Goal: Check status: Check status

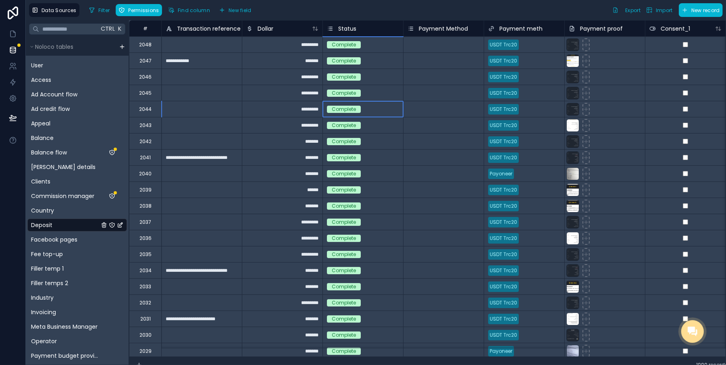
click at [338, 104] on div "Complete" at bounding box center [363, 109] width 80 height 16
click at [54, 229] on div "Deposit" at bounding box center [77, 224] width 100 height 13
click at [55, 234] on div "Facebook pages" at bounding box center [77, 239] width 100 height 13
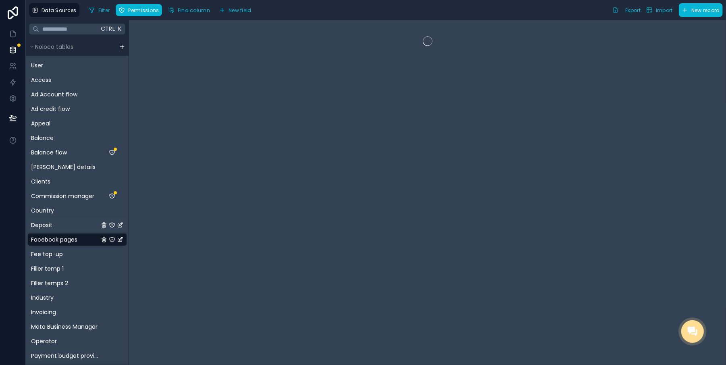
click at [52, 223] on div "Deposit" at bounding box center [77, 224] width 100 height 13
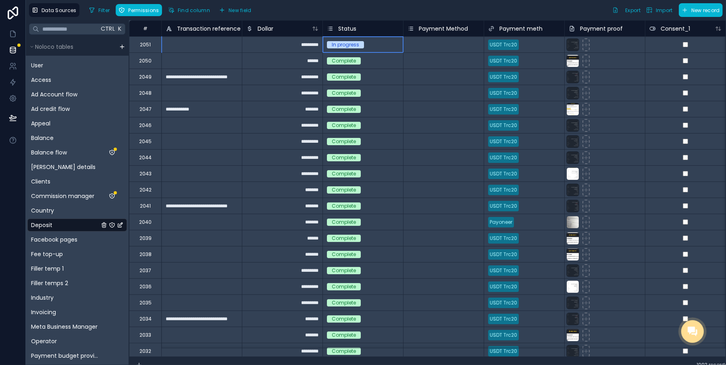
click at [349, 46] on div "In progress" at bounding box center [345, 44] width 27 height 7
click at [343, 45] on div "In progress" at bounding box center [345, 44] width 27 height 7
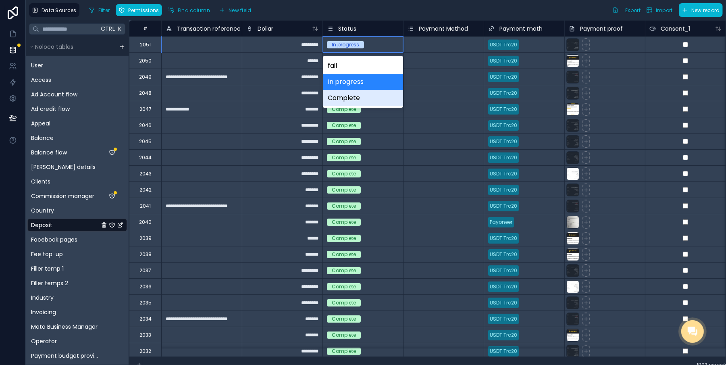
click at [345, 99] on div "Complete" at bounding box center [363, 98] width 80 height 16
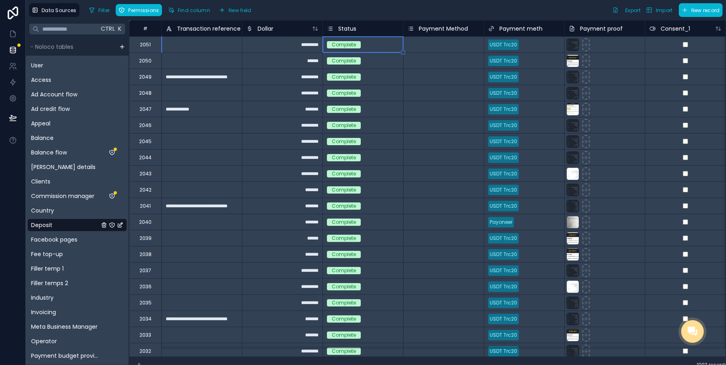
click at [378, 134] on div "Complete" at bounding box center [363, 141] width 80 height 16
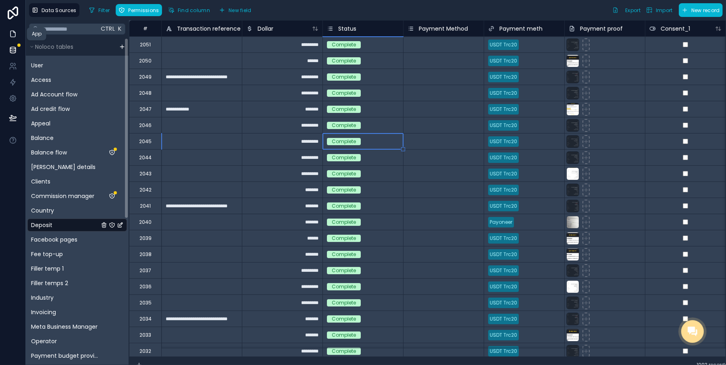
click at [17, 29] on link at bounding box center [12, 34] width 25 height 16
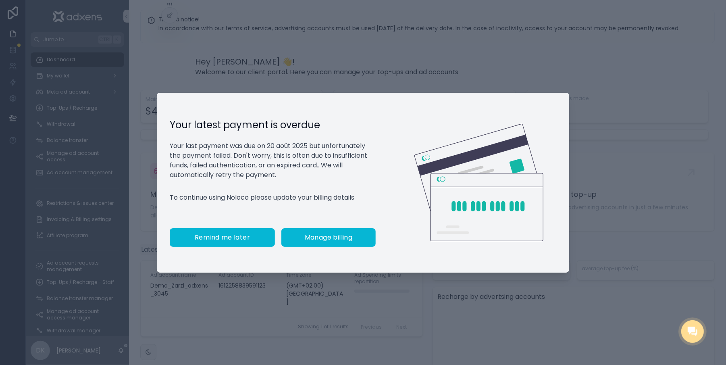
click at [237, 238] on span "Remind me later" at bounding box center [222, 237] width 55 height 8
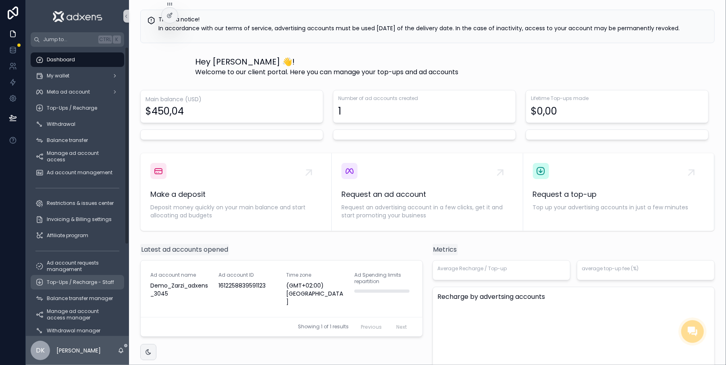
click at [78, 280] on span "Top-Ups / Recharge - Staff" at bounding box center [80, 282] width 67 height 6
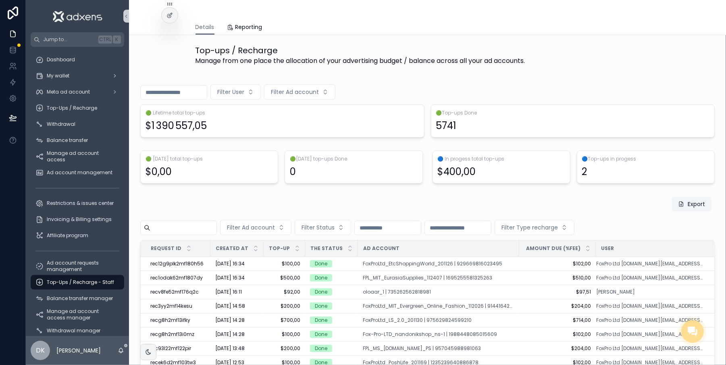
click at [175, 89] on input "scrollable content" at bounding box center [174, 92] width 66 height 11
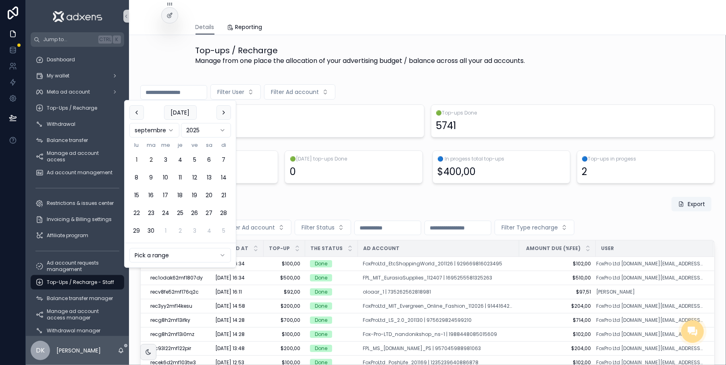
click at [136, 157] on button "1" at bounding box center [136, 159] width 15 height 15
type input "**********"
click at [278, 206] on div "Export" at bounding box center [427, 205] width 574 height 19
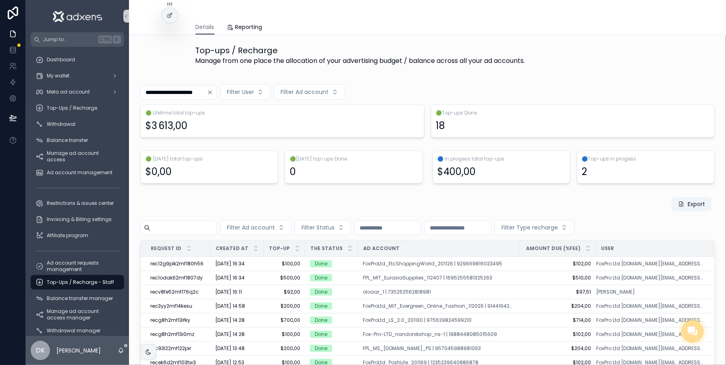
click at [212, 91] on icon "Clear" at bounding box center [209, 92] width 3 height 3
click at [487, 226] on input "scrollable content" at bounding box center [458, 227] width 66 height 11
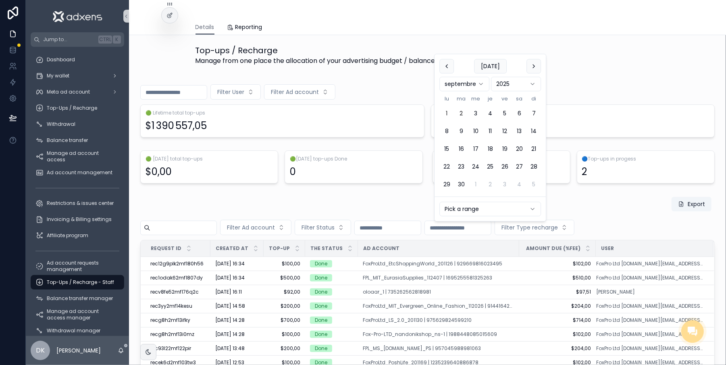
click at [447, 110] on button "1" at bounding box center [446, 113] width 15 height 15
type input "**********"
click at [392, 210] on div "Export" at bounding box center [427, 205] width 574 height 19
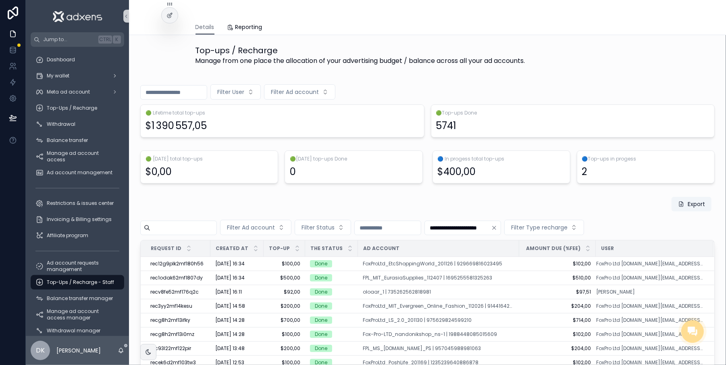
scroll to position [18, 0]
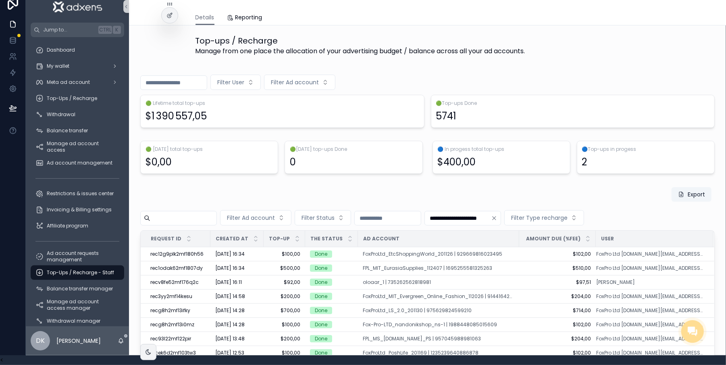
click at [501, 215] on button "Clear" at bounding box center [496, 218] width 10 height 6
click at [557, 214] on span "Filter Type recharge" at bounding box center [529, 218] width 56 height 8
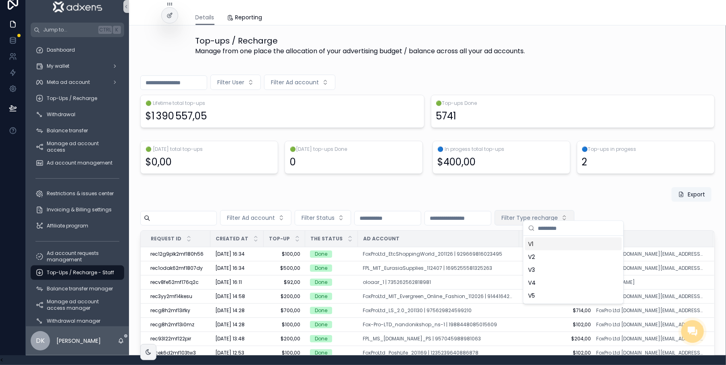
click at [555, 214] on span "Filter Type recharge" at bounding box center [529, 218] width 56 height 8
click at [552, 214] on span "Filter Type recharge" at bounding box center [529, 218] width 56 height 8
click at [541, 246] on div "V1" at bounding box center [573, 243] width 97 height 13
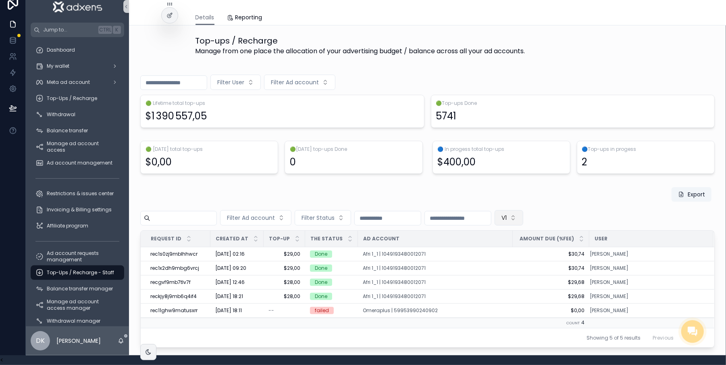
click at [523, 212] on button "V1" at bounding box center [509, 217] width 29 height 15
click at [520, 243] on div "None" at bounding box center [548, 243] width 97 height 13
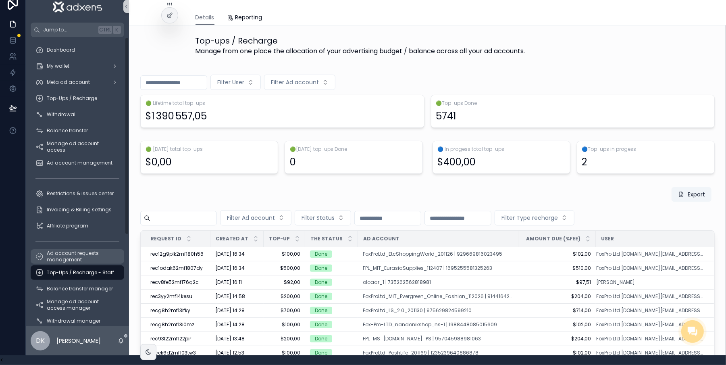
click at [86, 250] on span "Ad account requests management" at bounding box center [81, 256] width 69 height 13
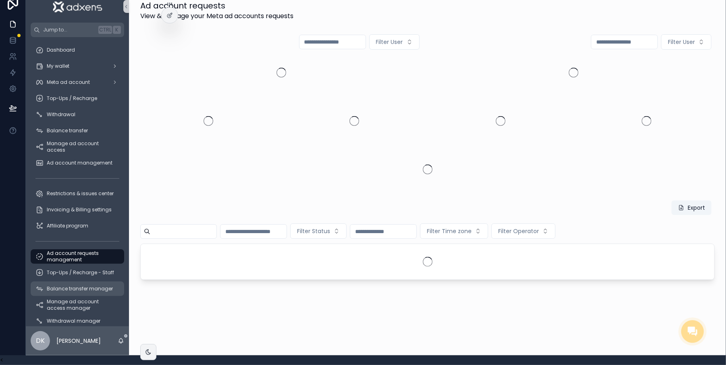
click at [84, 285] on span "Balance transfer manager" at bounding box center [80, 288] width 66 height 6
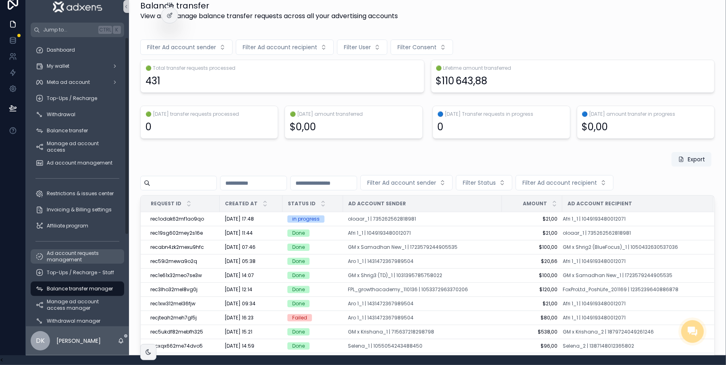
drag, startPoint x: 70, startPoint y: 246, endPoint x: 83, endPoint y: 247, distance: 13.0
click at [69, 250] on span "Ad account requests management" at bounding box center [81, 256] width 69 height 13
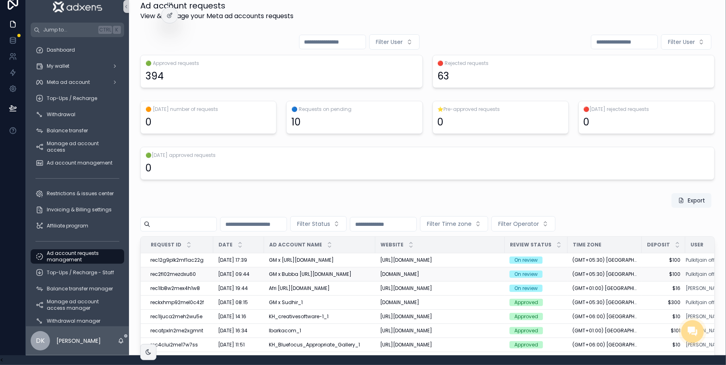
click at [306, 271] on div "GM x Bubba [URL][DOMAIN_NAME]" at bounding box center [320, 274] width 102 height 6
